Goal: Task Accomplishment & Management: Use online tool/utility

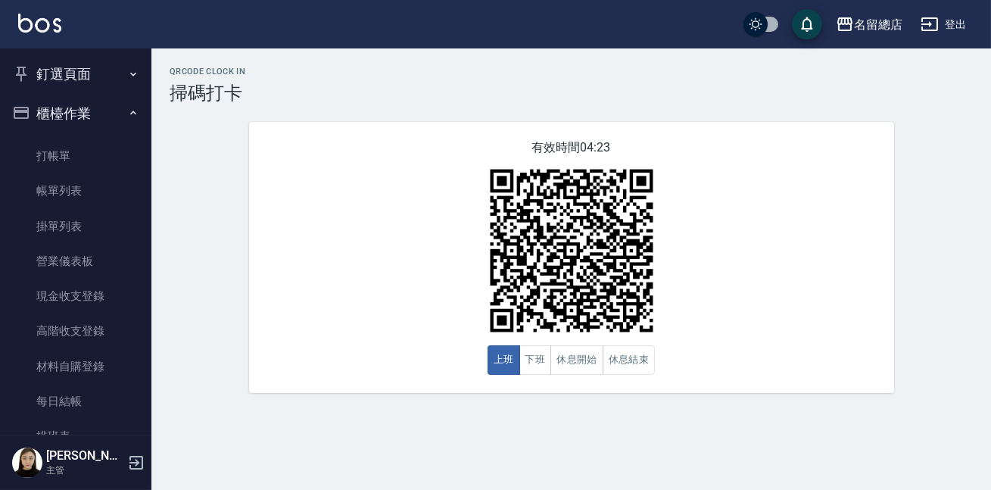
scroll to position [412, 0]
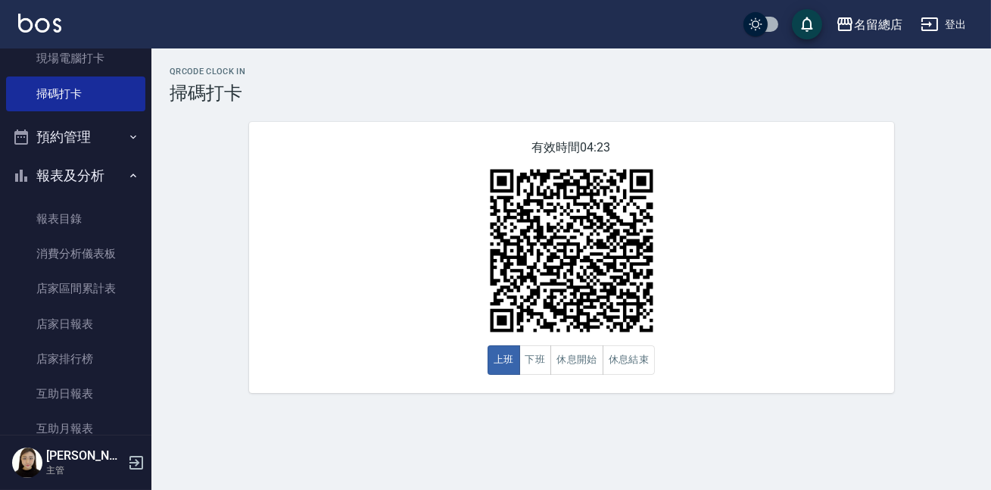
drag, startPoint x: 0, startPoint y: 0, endPoint x: 930, endPoint y: 33, distance: 930.6
click at [930, 33] on icon "button" at bounding box center [929, 24] width 18 height 18
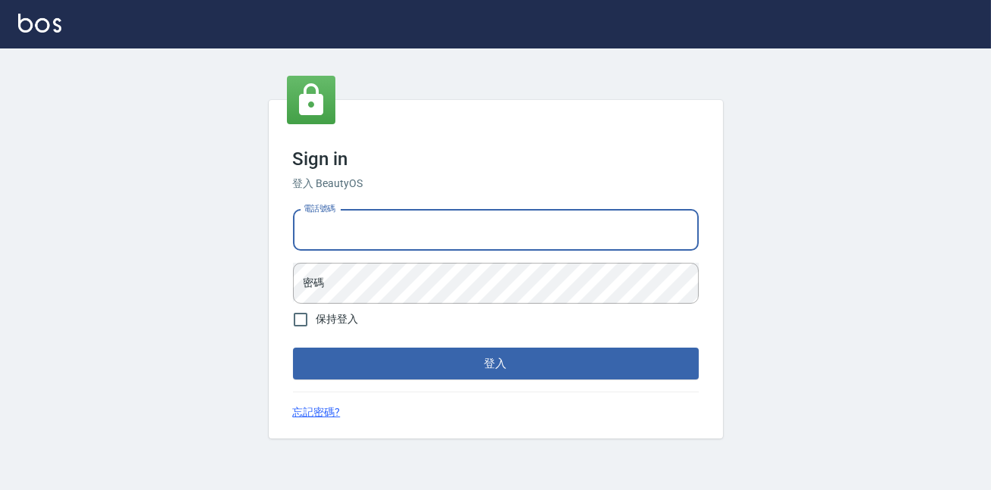
click at [398, 230] on input "電話號碼" at bounding box center [496, 230] width 406 height 41
type input "0900000991"
click at [401, 257] on div "電話號碼 0900000991 電話號碼 密碼 密碼" at bounding box center [496, 257] width 418 height 106
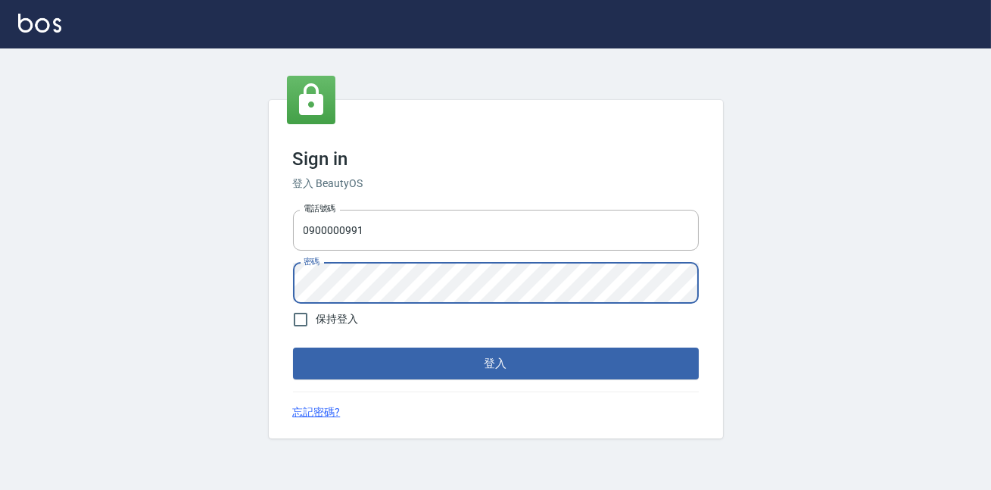
click at [293, 347] on button "登入" at bounding box center [496, 363] width 406 height 32
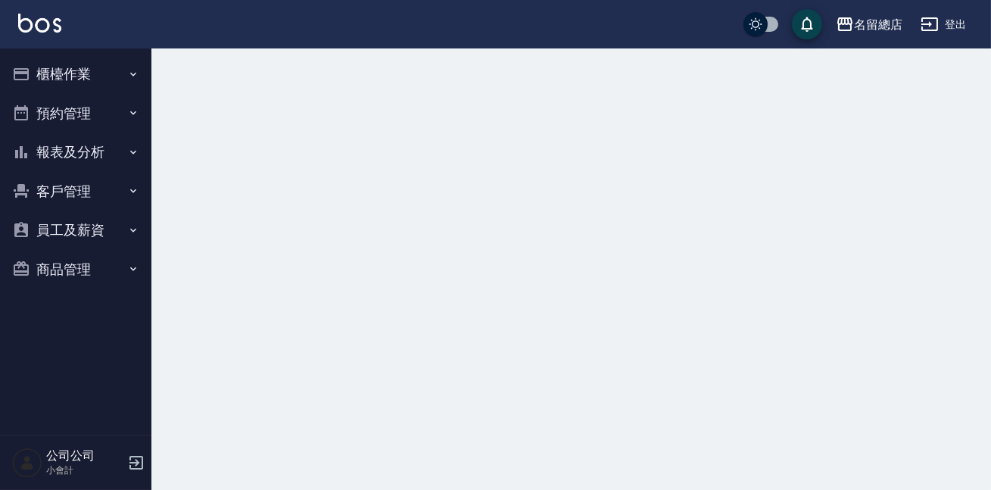
click at [61, 69] on button "櫃檯作業" at bounding box center [75, 73] width 139 height 39
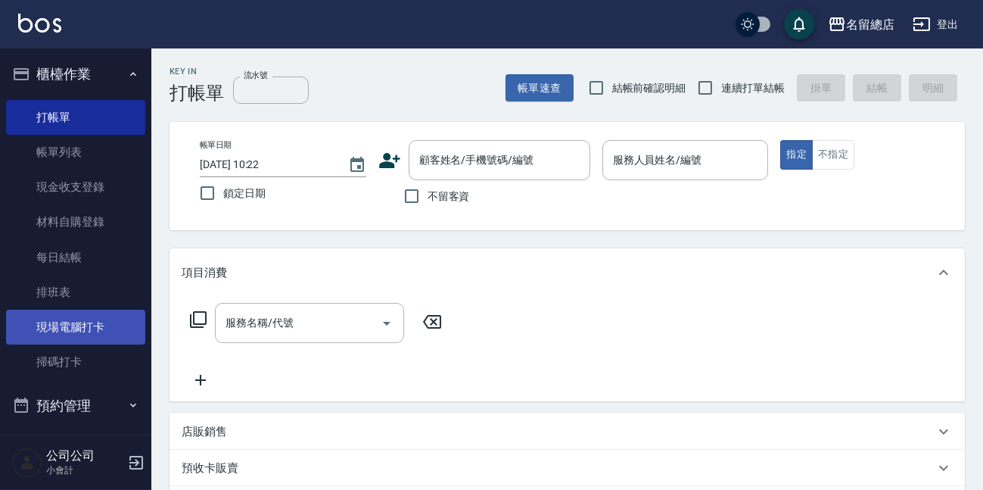
click at [82, 335] on link "現場電腦打卡" at bounding box center [75, 327] width 139 height 35
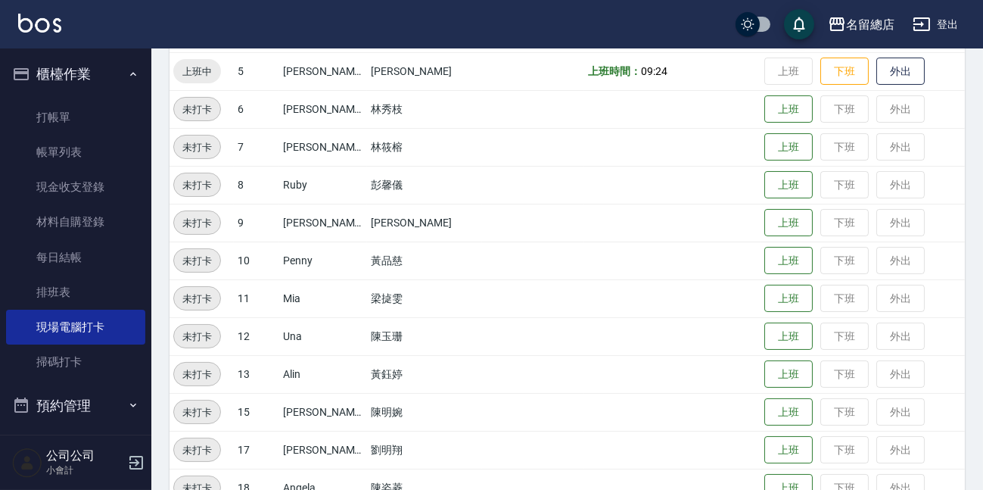
scroll to position [412, 0]
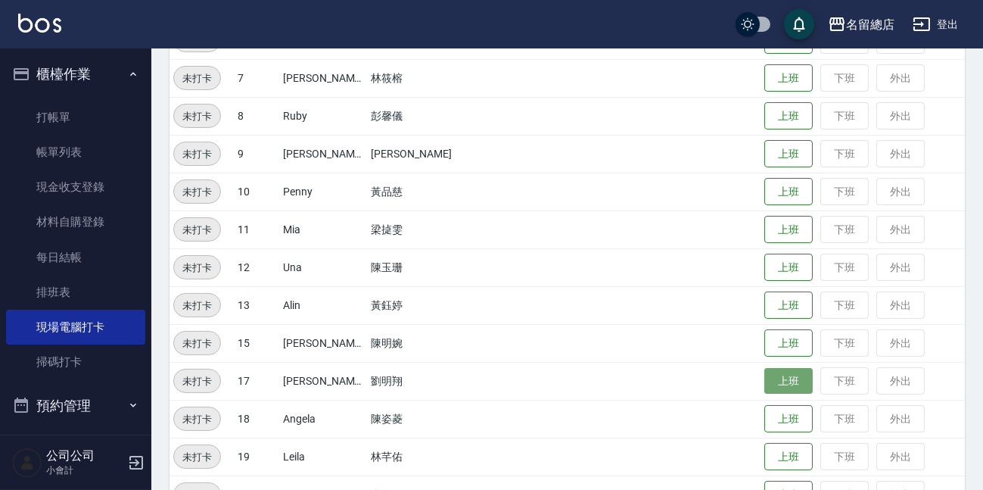
click at [770, 378] on button "上班" at bounding box center [788, 381] width 48 height 26
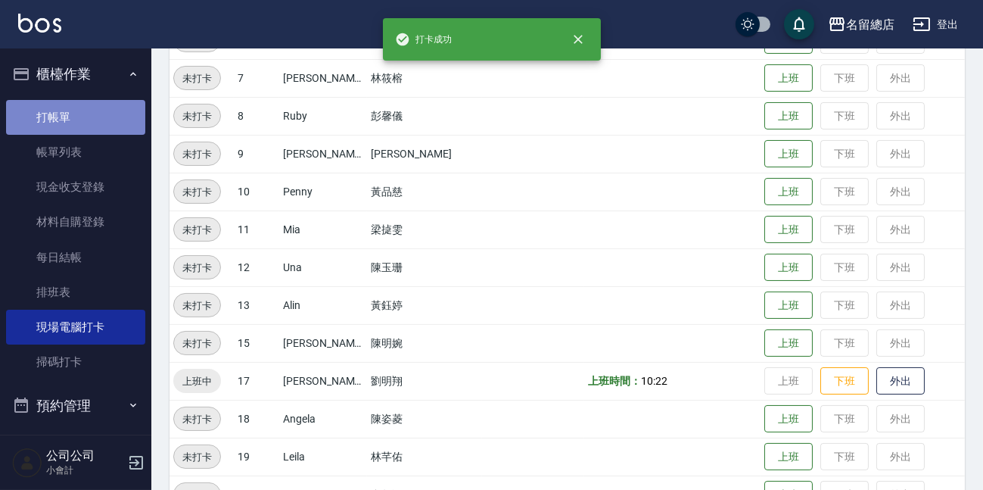
click at [87, 106] on link "打帳單" at bounding box center [75, 117] width 139 height 35
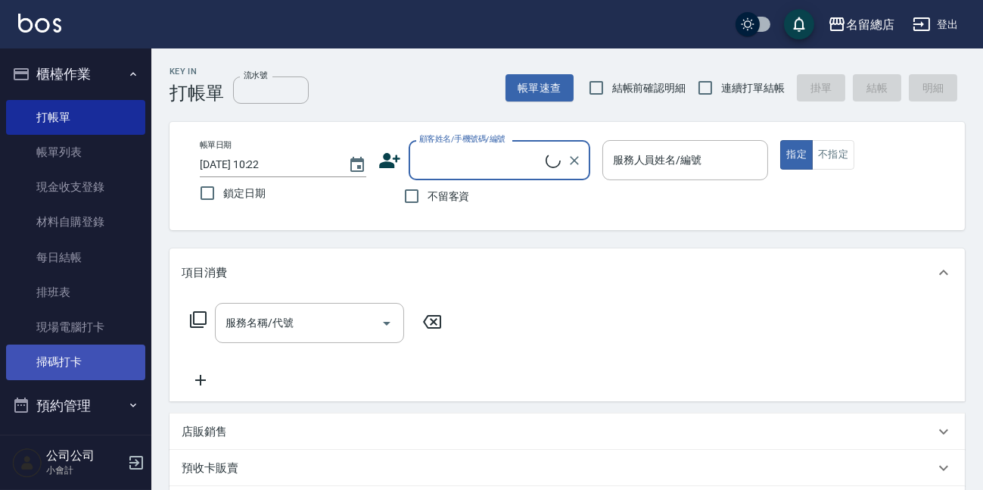
click at [77, 365] on link "掃碼打卡" at bounding box center [75, 361] width 139 height 35
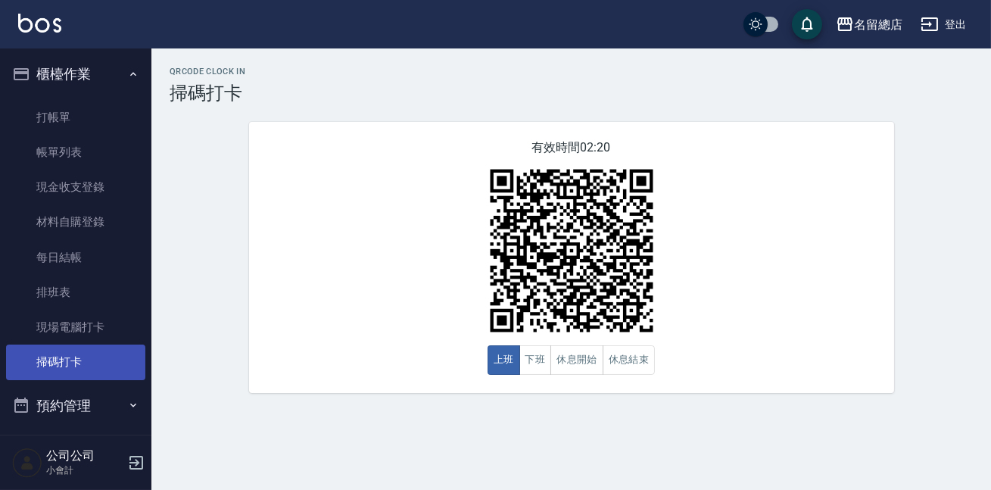
click at [76, 366] on link "掃碼打卡" at bounding box center [75, 361] width 139 height 35
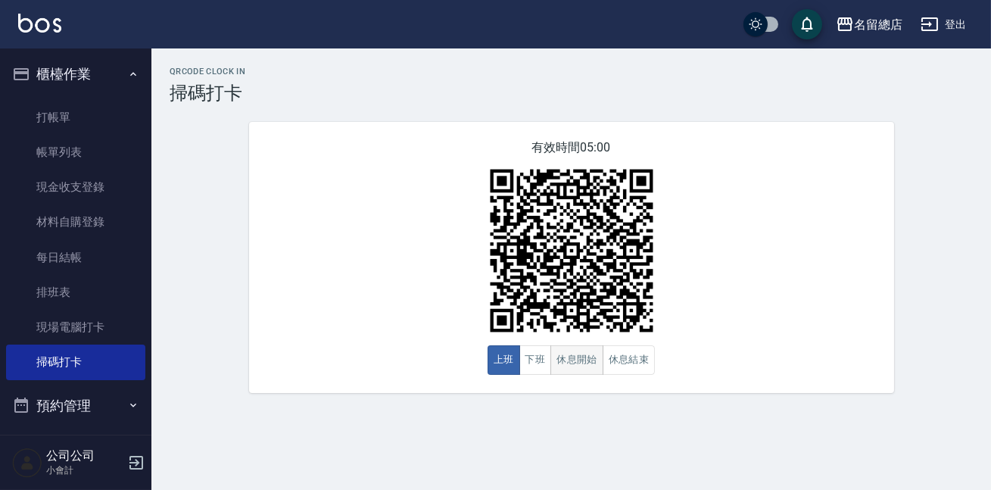
click at [580, 364] on button "休息開始" at bounding box center [576, 360] width 53 height 30
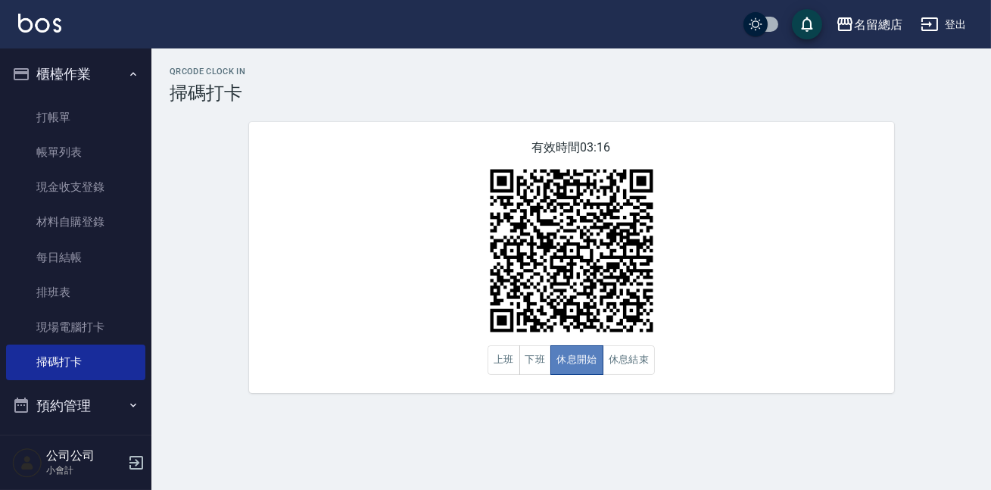
click at [580, 364] on button "休息開始" at bounding box center [576, 360] width 53 height 30
click at [636, 370] on button "休息結束" at bounding box center [628, 360] width 53 height 30
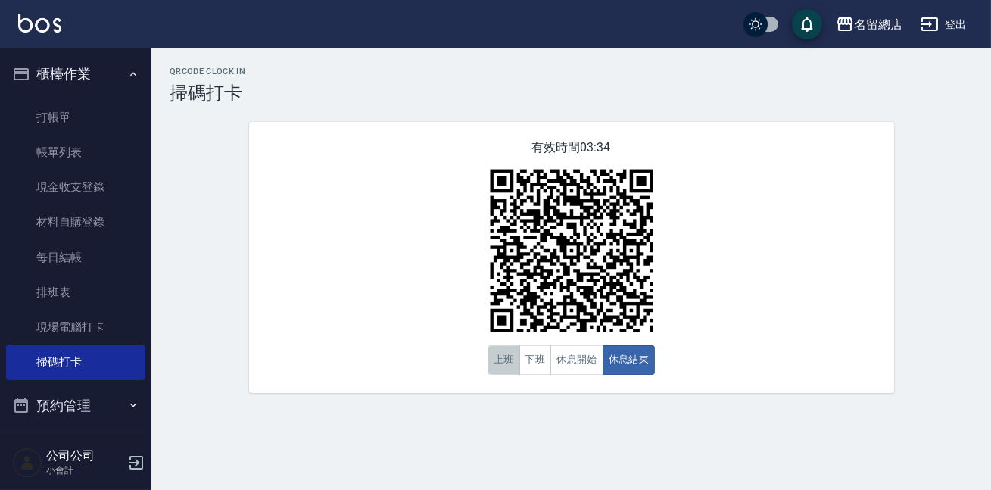
click at [509, 370] on button "上班" at bounding box center [503, 360] width 33 height 30
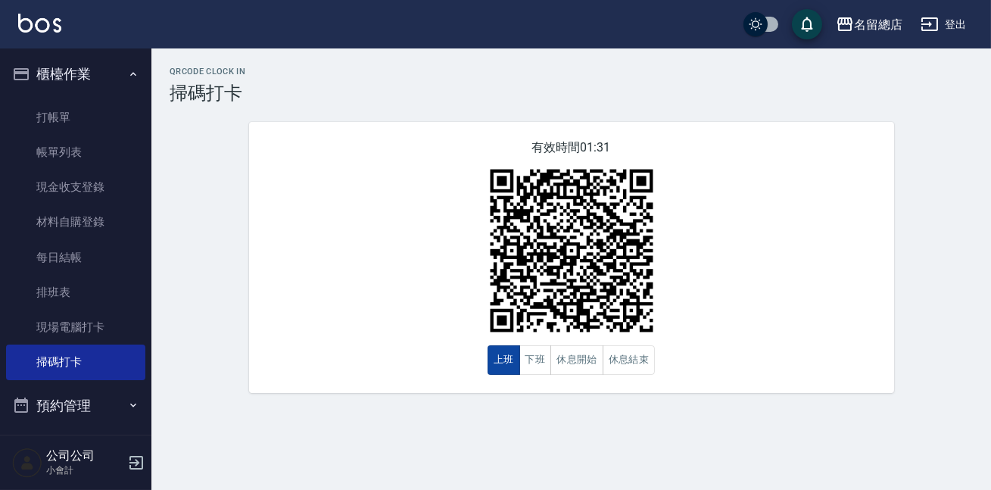
click at [506, 366] on button "上班" at bounding box center [503, 360] width 33 height 30
click at [579, 362] on button "休息開始" at bounding box center [576, 360] width 53 height 30
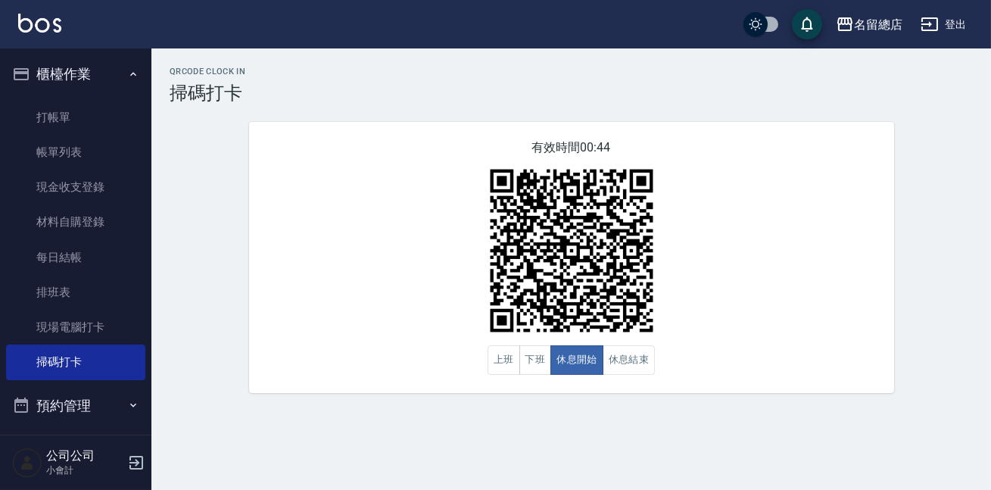
drag, startPoint x: 580, startPoint y: 361, endPoint x: 860, endPoint y: 327, distance: 282.8
click at [580, 361] on button "休息開始" at bounding box center [576, 360] width 53 height 30
click at [624, 350] on button "休息結束" at bounding box center [628, 360] width 53 height 30
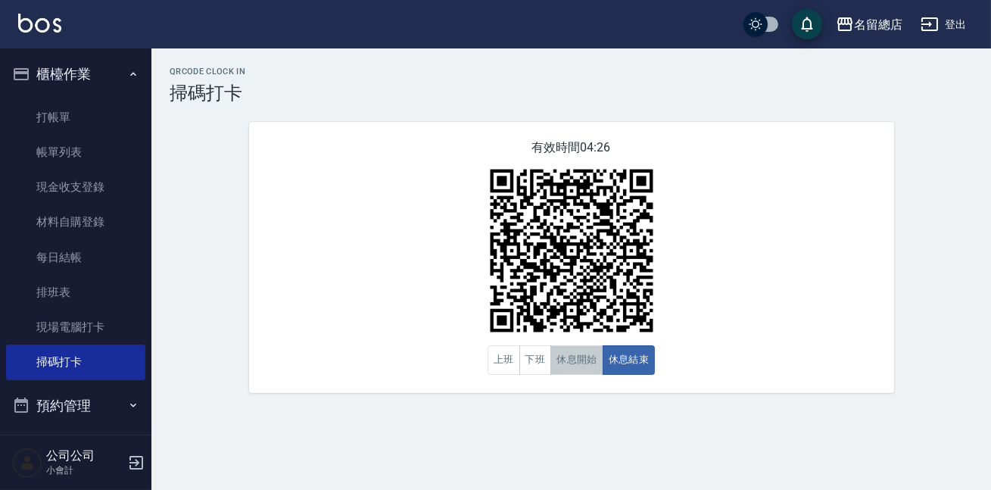
click at [587, 352] on button "休息開始" at bounding box center [576, 360] width 53 height 30
